Goal: Information Seeking & Learning: Check status

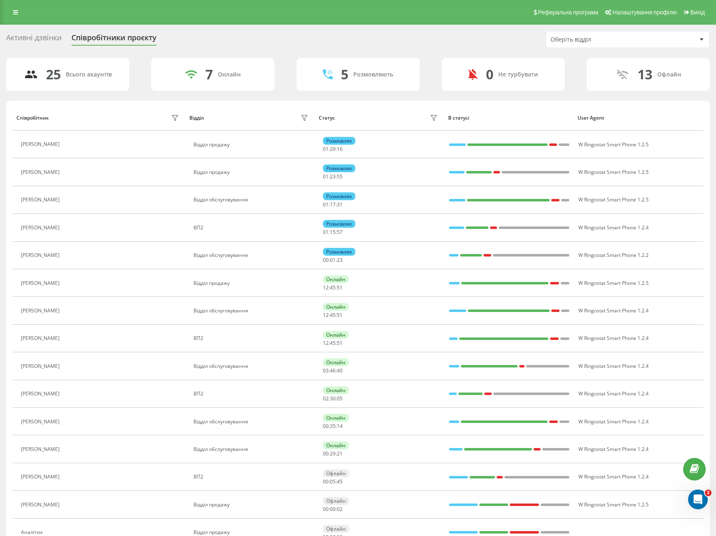
click at [3, 11] on div "Реферальна програма Налаштування профілю Вихід" at bounding box center [358, 12] width 716 height 25
click at [16, 9] on link at bounding box center [15, 13] width 15 height 12
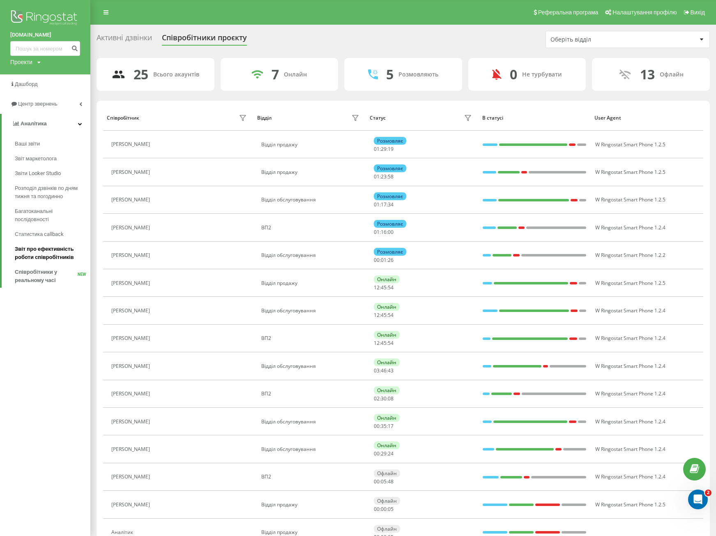
click at [62, 256] on span "Звіт про ефективність роботи співробітників" at bounding box center [51, 253] width 72 height 16
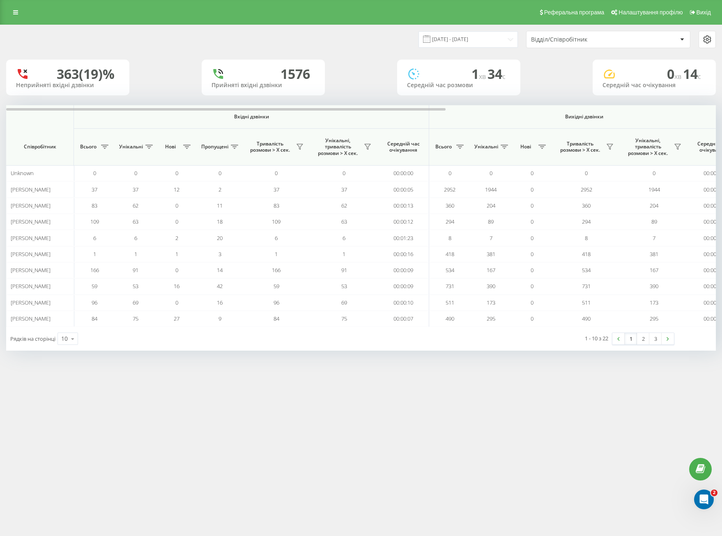
click at [547, 33] on div "Відділ/Співробітник" at bounding box center [609, 39] width 164 height 16
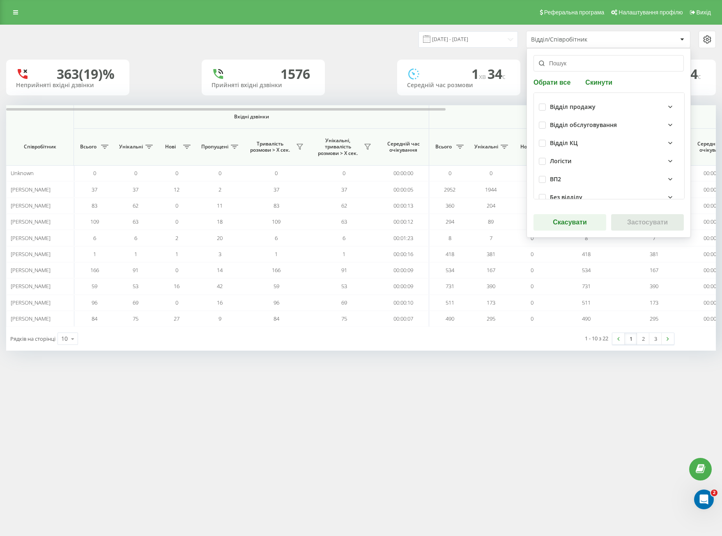
click at [549, 44] on div "Відділ/Співробітник" at bounding box center [609, 39] width 164 height 16
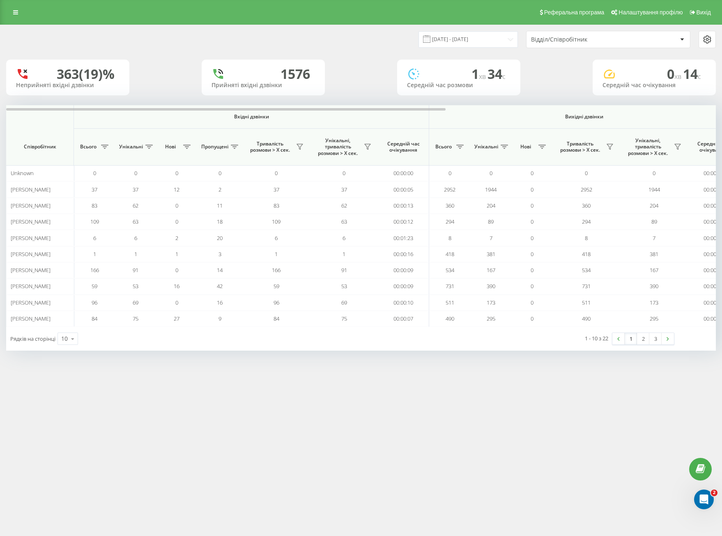
click at [549, 48] on div "Відділ/Співробітник" at bounding box center [608, 39] width 164 height 17
click at [551, 43] on div "Відділ/Співробітник" at bounding box center [609, 39] width 164 height 16
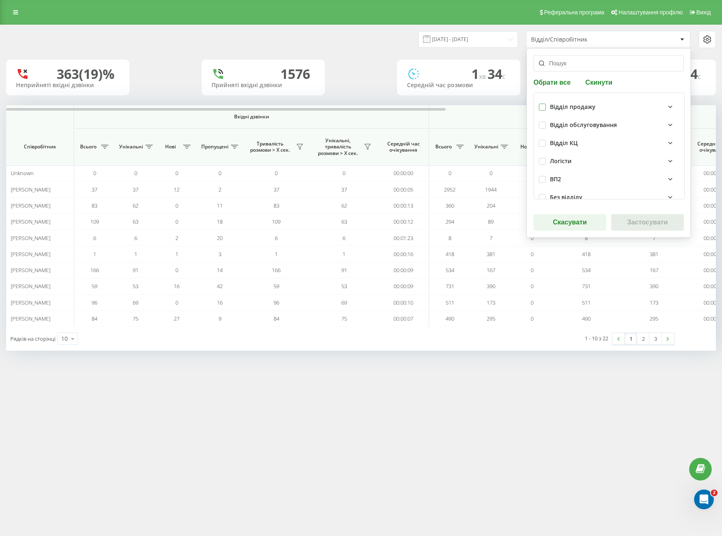
click at [544, 104] on label at bounding box center [542, 104] width 7 height 0
checkbox input "true"
click at [543, 122] on label at bounding box center [542, 122] width 7 height 0
checkbox input "true"
click at [658, 224] on button "Застосувати" at bounding box center [648, 222] width 73 height 16
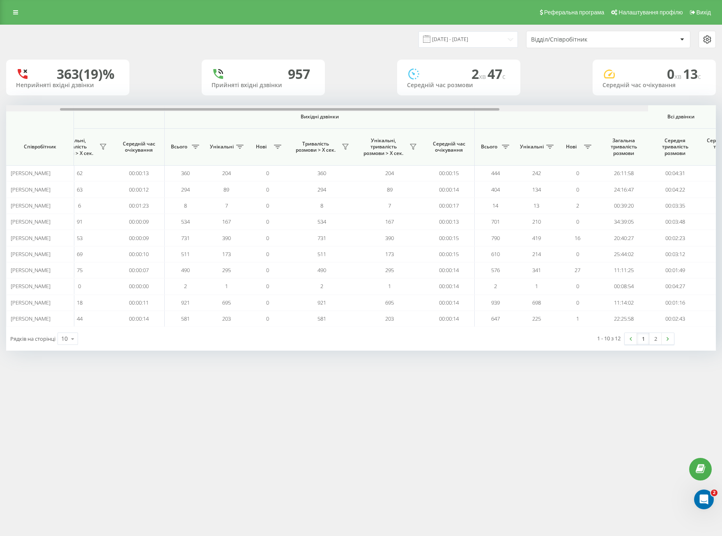
drag, startPoint x: 249, startPoint y: 110, endPoint x: 522, endPoint y: 104, distance: 272.1
click at [522, 104] on div "19.08.2025 - 19.09.2025 Відділ/Співробітник 363 (19)% Неприйняті вхідні дзвінки…" at bounding box center [361, 187] width 710 height 325
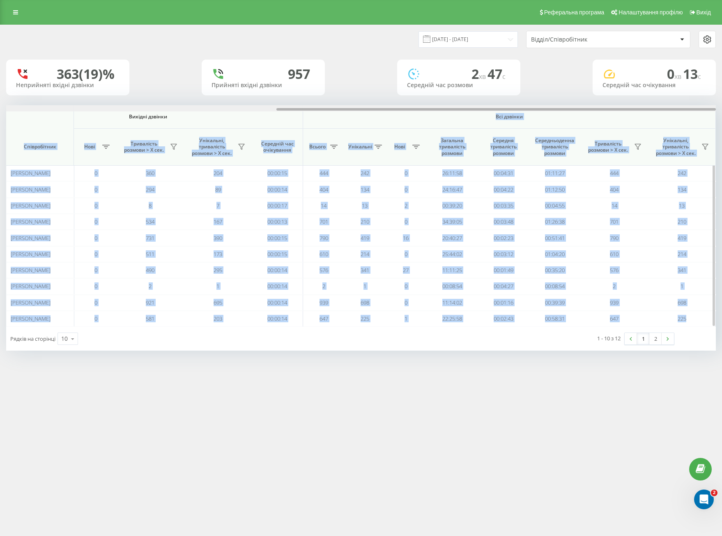
drag, startPoint x: 286, startPoint y: 112, endPoint x: 275, endPoint y: 110, distance: 11.7
click at [275, 110] on div "Вхідні дзвінки Вихідні дзвінки Всі дзвінки Співробітник Всього Унікальні Нові П…" at bounding box center [361, 216] width 710 height 222
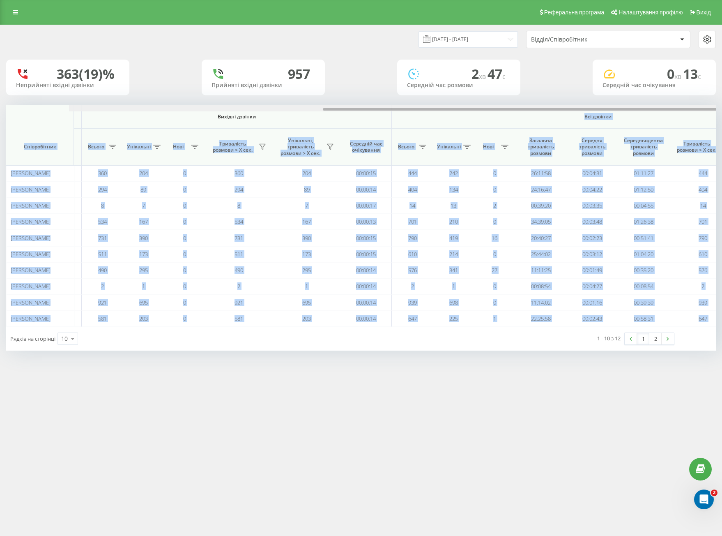
scroll to position [0, 0]
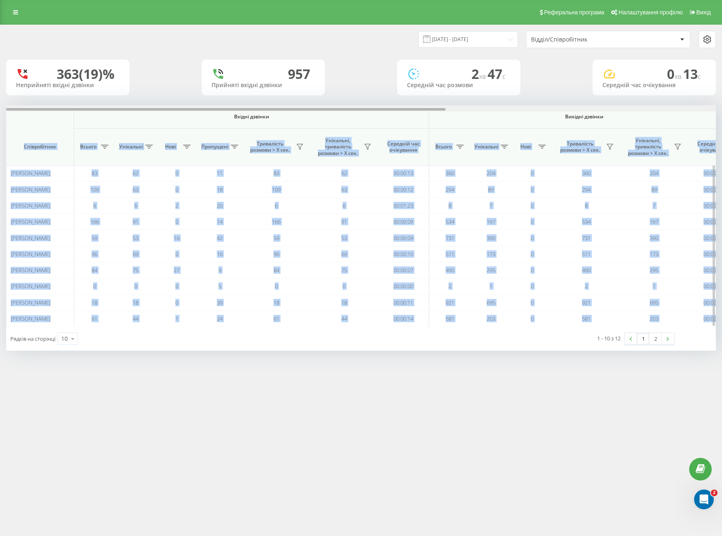
drag, startPoint x: 288, startPoint y: 110, endPoint x: 84, endPoint y: 118, distance: 204.4
click at [0, 108] on html "difreight.com Проекти difreight.com Дашборд Центр звернень Аналiтика Ваші звіти…" at bounding box center [361, 268] width 722 height 536
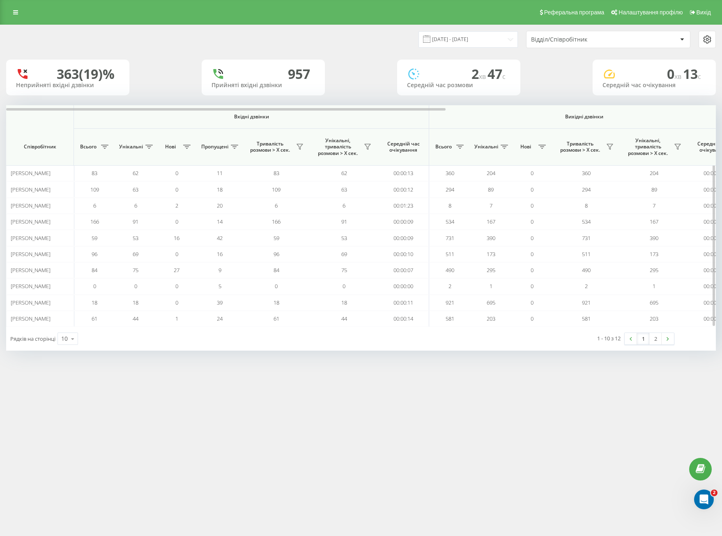
click at [87, 119] on div "Вхідні дзвінки" at bounding box center [251, 116] width 347 height 7
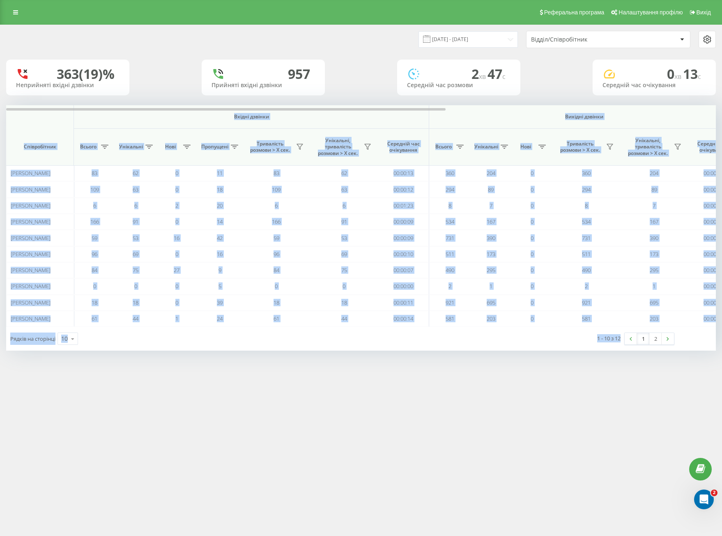
drag, startPoint x: 48, startPoint y: 120, endPoint x: 625, endPoint y: 358, distance: 624.5
click at [626, 359] on div "19.08.2025 - 19.09.2025 Відділ/Співробітник 363 (19)% Неприйняті вхідні дзвінки…" at bounding box center [361, 196] width 722 height 342
copy div "Вхідні дзвінки Вихідні дзвінки Всі дзвінки Співробітник Всього Унікальні Нові П…"
click at [562, 73] on div "363 (19)% Неприйняті вхідні дзвінки 957 Прийняті вхідні дзвінки 2 хв 47 c Серед…" at bounding box center [361, 78] width 710 height 36
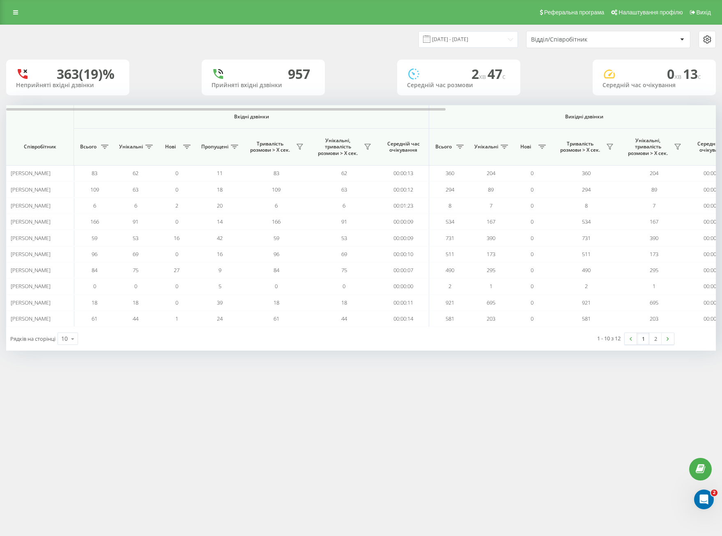
click at [568, 43] on div "Відділ/Співробітник" at bounding box center [580, 39] width 98 height 7
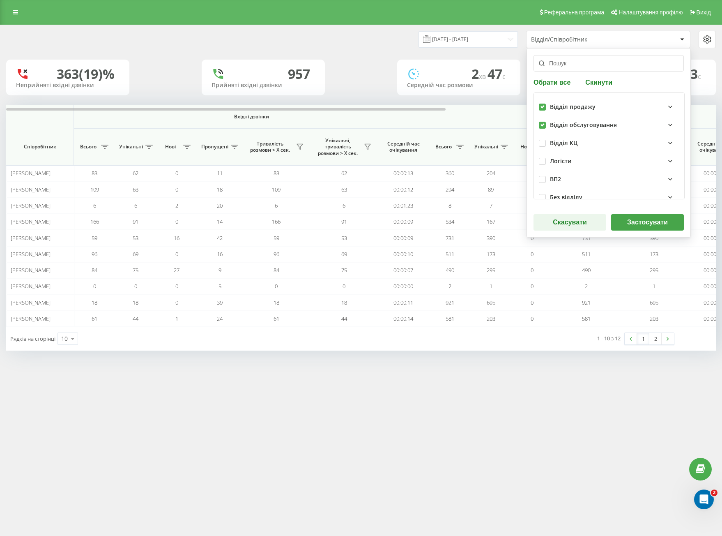
click at [651, 221] on button "Застосувати" at bounding box center [648, 222] width 73 height 16
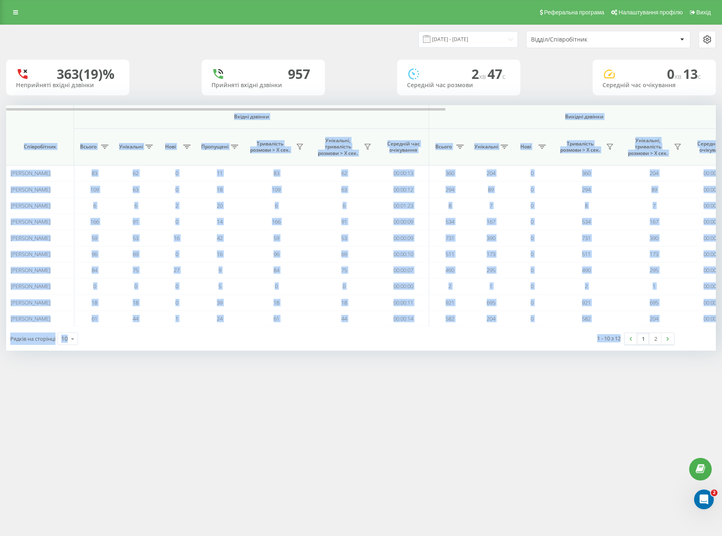
drag, startPoint x: 43, startPoint y: 122, endPoint x: 628, endPoint y: 371, distance: 635.6
click at [628, 372] on div "Реферальна програма Налаштування профілю Вихід 19.08.2025 - 19.09.2025 Відділ/С…" at bounding box center [361, 268] width 722 height 536
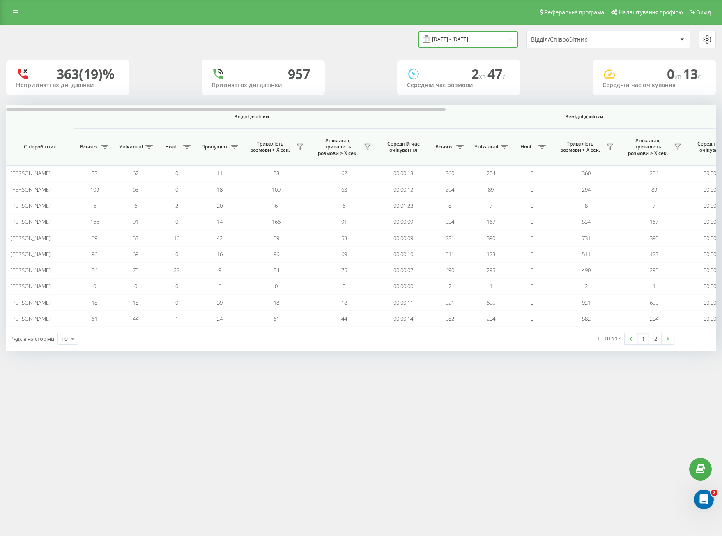
click at [487, 44] on input "19.08.2025 - 19.09.2025" at bounding box center [468, 39] width 99 height 16
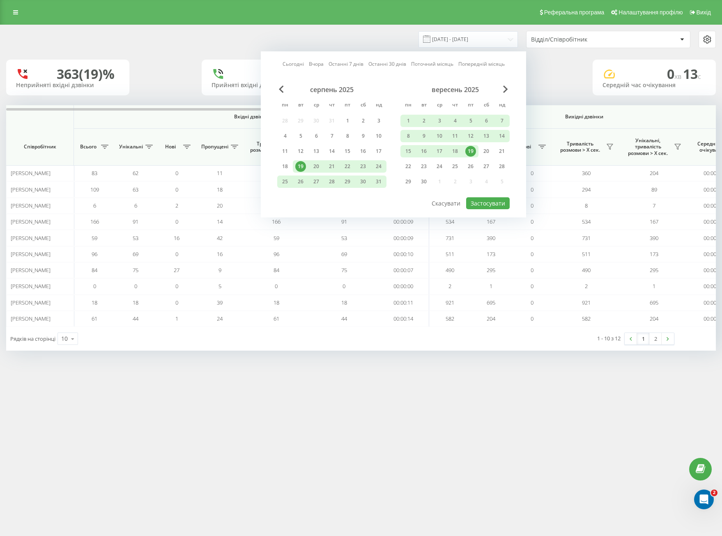
click at [471, 148] on div "19" at bounding box center [471, 151] width 11 height 11
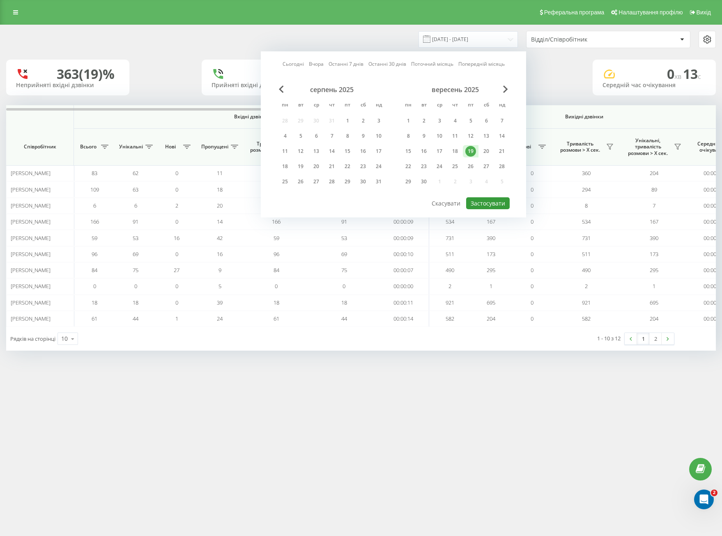
click at [486, 205] on button "Застосувати" at bounding box center [488, 203] width 44 height 12
type input "19.09.2025 - 19.09.2025"
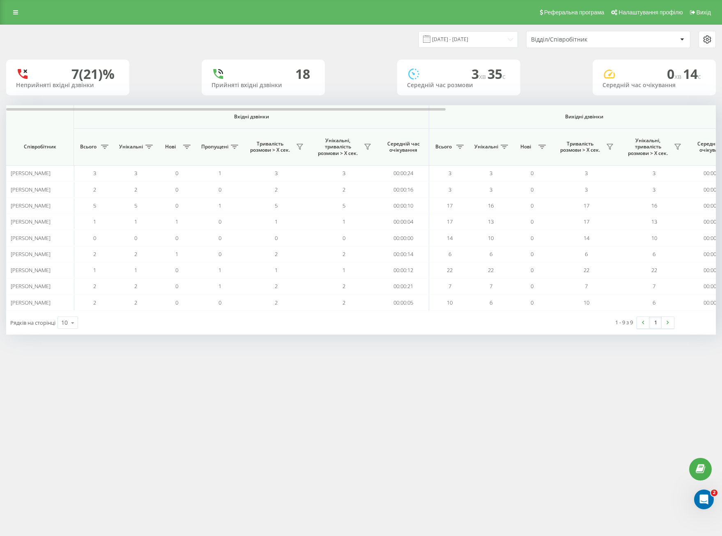
click at [557, 44] on div "Відділ/Співробітник" at bounding box center [609, 39] width 164 height 16
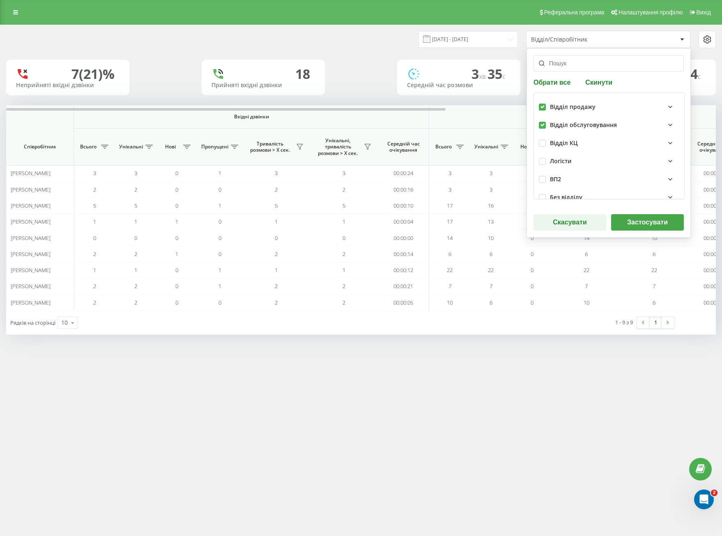
click at [641, 227] on button "Застосувати" at bounding box center [648, 222] width 73 height 16
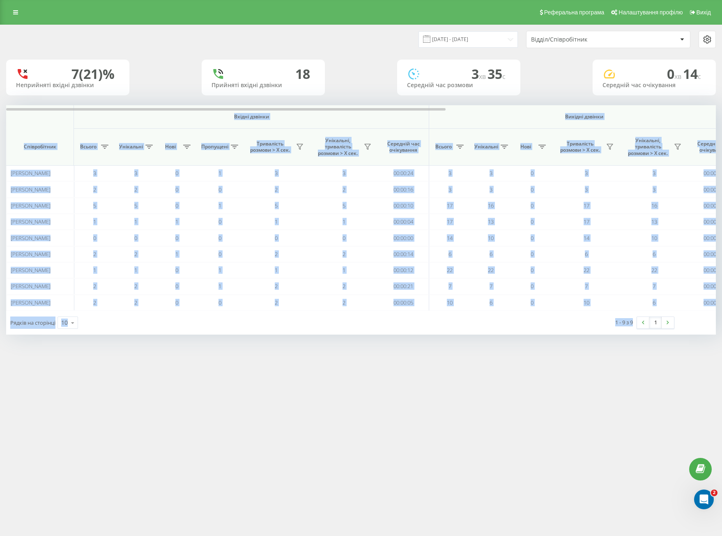
drag, startPoint x: 41, startPoint y: 116, endPoint x: 669, endPoint y: 348, distance: 669.4
click at [669, 348] on div "19.09.2025 - 19.09.2025 Відділ/Співробітник 7 (21)% Неприйняті вхідні дзвінки 1…" at bounding box center [361, 188] width 722 height 326
copy div "Вхідні дзвінки Вихідні дзвінки Всі дзвінки Співробітник Всього Унікальні Нові П…"
click at [441, 105] on div "19.09.2025 - 19.09.2025 Відділ/Співробітник 7 (21)% Неприйняті вхідні дзвінки 1…" at bounding box center [361, 179] width 710 height 309
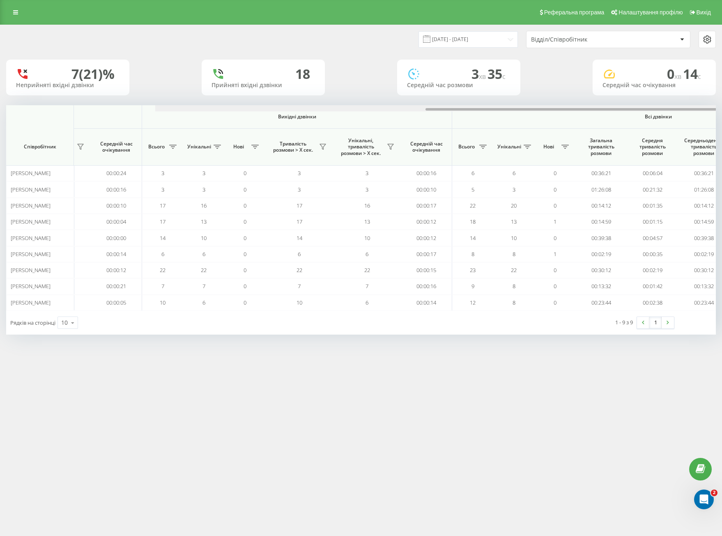
scroll to position [0, 436]
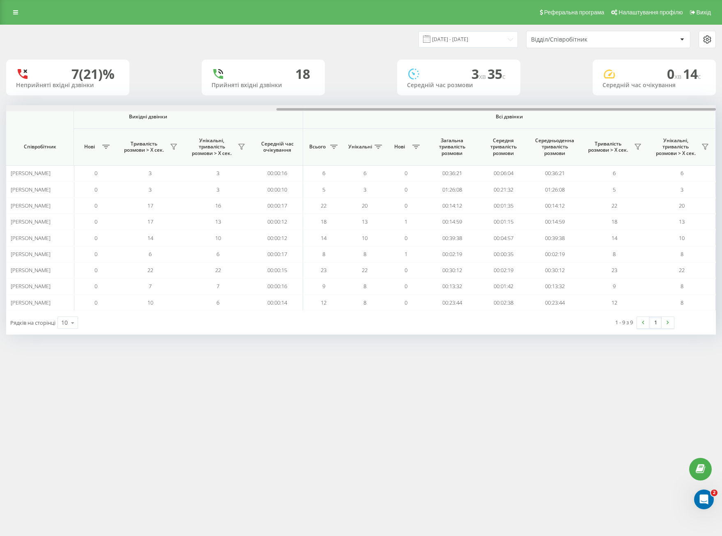
drag, startPoint x: 435, startPoint y: 110, endPoint x: 722, endPoint y: 111, distance: 286.4
click at [722, 111] on div "19.09.2025 - 19.09.2025 Відділ/Співробітник 7 (21)% Неприйняті вхідні дзвінки 1…" at bounding box center [361, 188] width 722 height 326
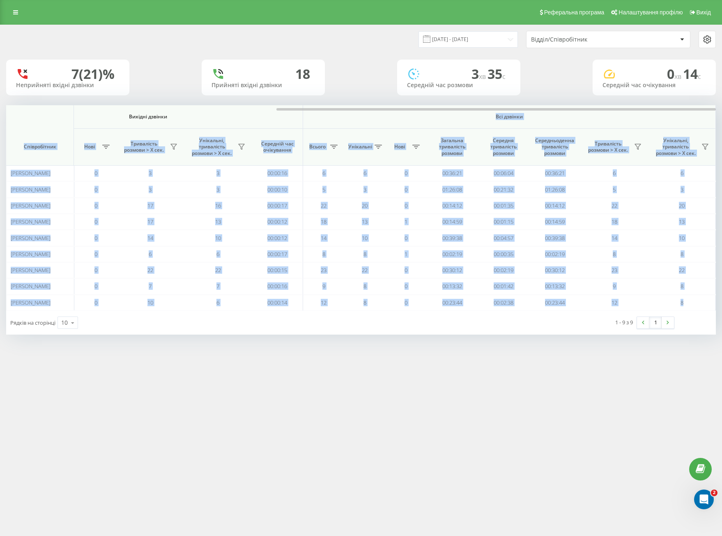
drag, startPoint x: 406, startPoint y: 112, endPoint x: 446, endPoint y: 89, distance: 46.6
click at [443, 109] on div "Вхідні дзвінки Вихідні дзвінки Всі дзвінки Співробітник Всього Унікальні Нові П…" at bounding box center [361, 207] width 710 height 205
